Goal: Transaction & Acquisition: Purchase product/service

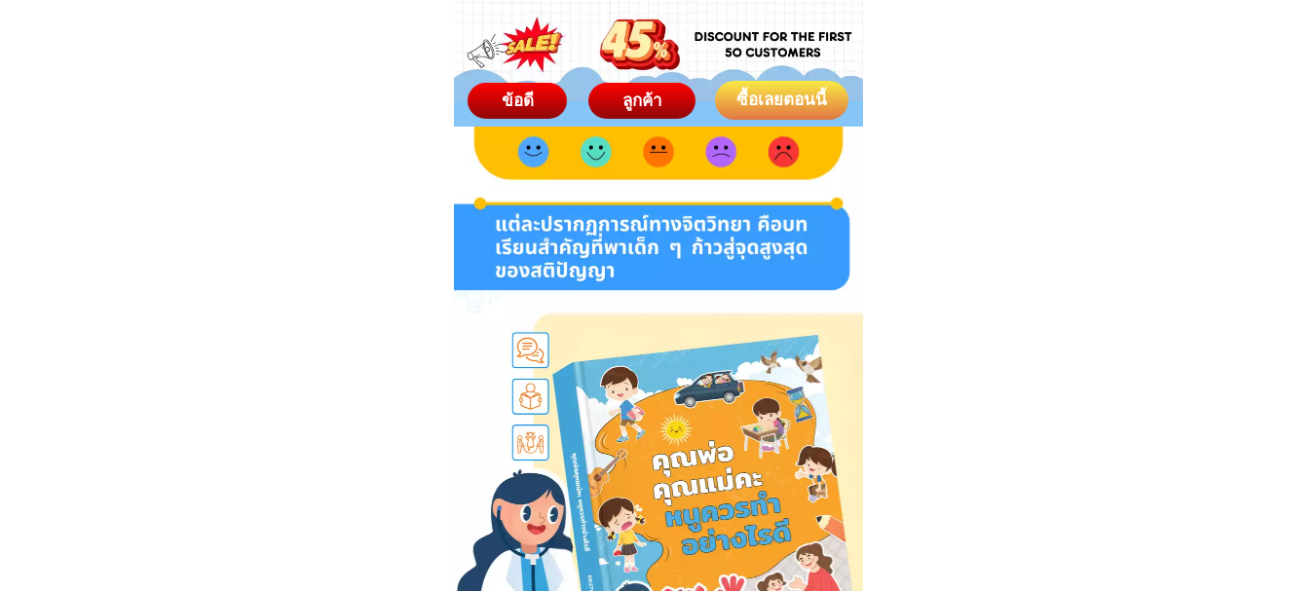
click at [779, 94] on div "ซื้อเลยตอนนี้" at bounding box center [781, 100] width 138 height 25
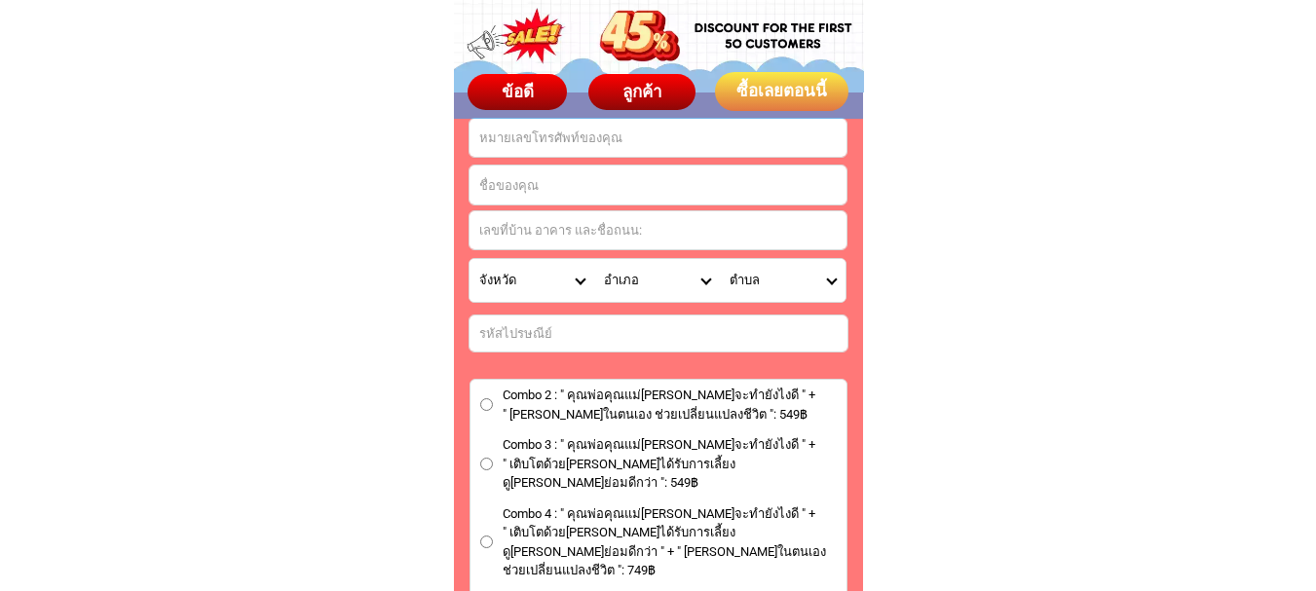
scroll to position [11014, 0]
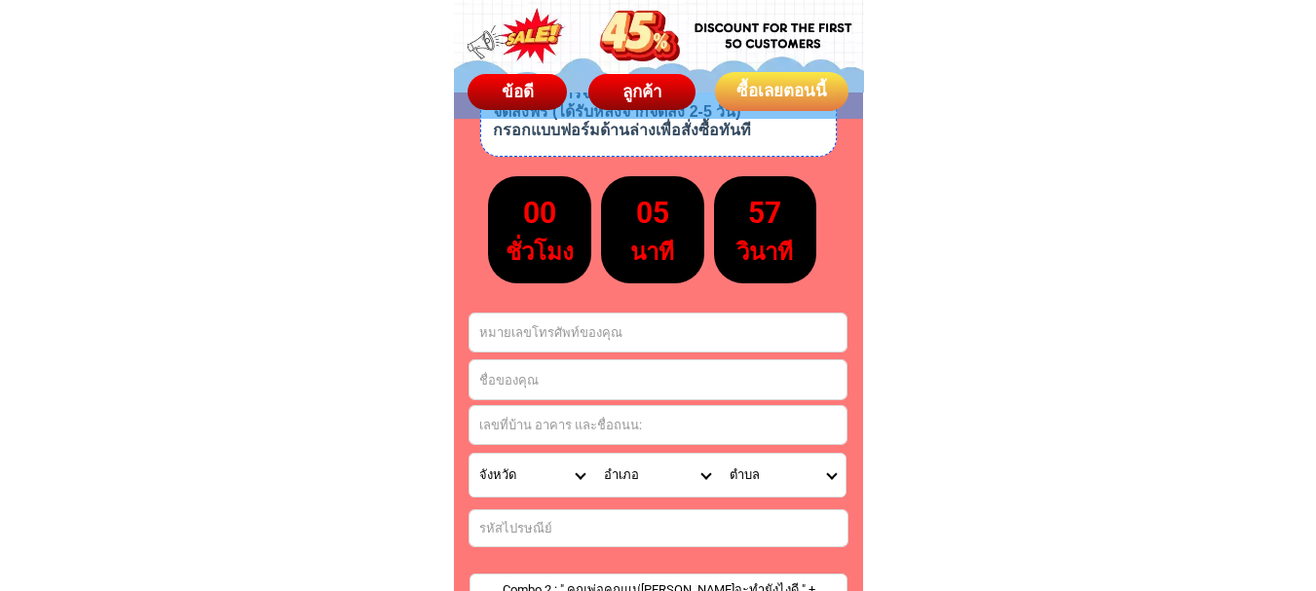
click at [595, 331] on input "Input phone_number" at bounding box center [657, 333] width 377 height 38
click at [601, 383] on input "Input full_name" at bounding box center [657, 379] width 377 height 39
click at [673, 351] on input "test" at bounding box center [657, 333] width 377 height 38
drag, startPoint x: 660, startPoint y: 327, endPoint x: 316, endPoint y: 240, distance: 355.7
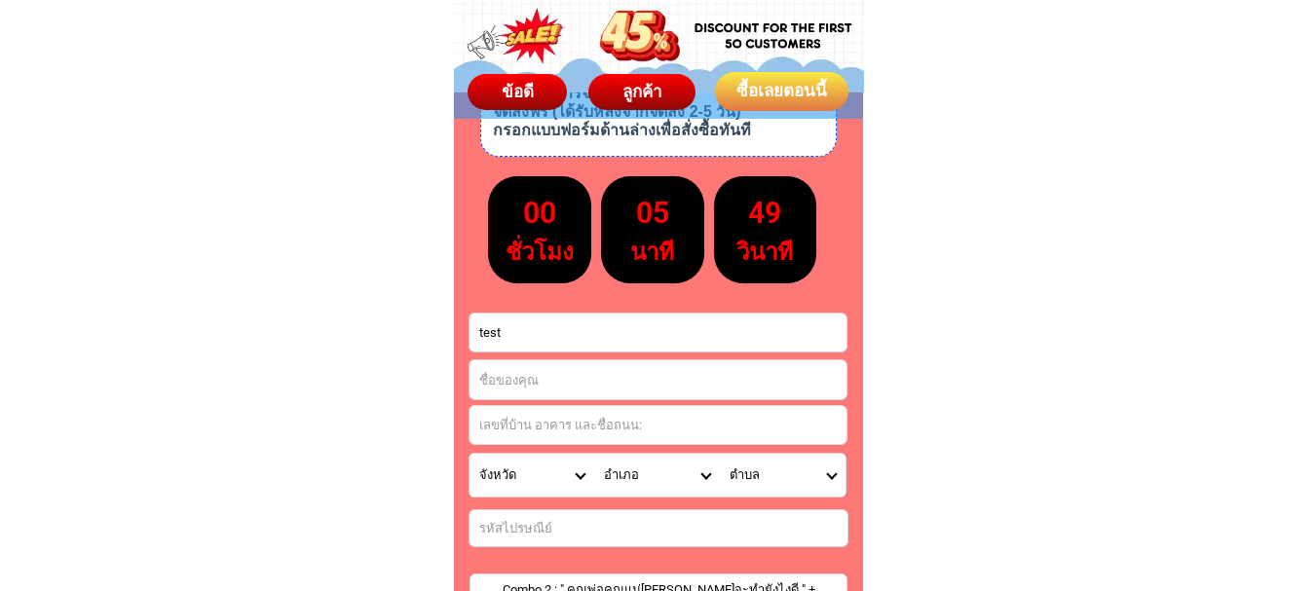
type input "0987654311"
click at [563, 378] on input "Input full_name" at bounding box center [657, 379] width 377 height 39
type input "test"
click at [563, 429] on input "Input address" at bounding box center [657, 425] width 377 height 38
